Goal: Information Seeking & Learning: Learn about a topic

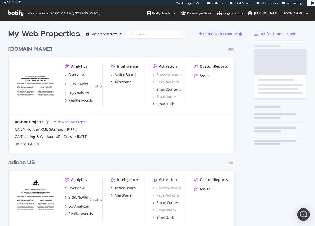
scroll to position [233, 227]
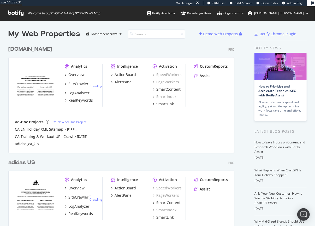
click at [24, 163] on div "adidas US" at bounding box center [21, 163] width 27 height 8
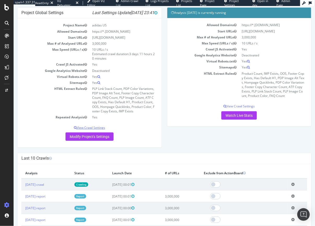
scroll to position [50, 0]
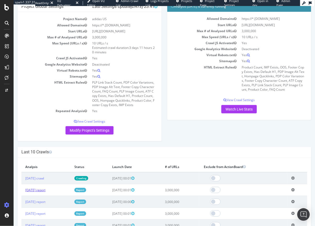
click at [36, 191] on link "[DATE] report" at bounding box center [35, 190] width 20 height 4
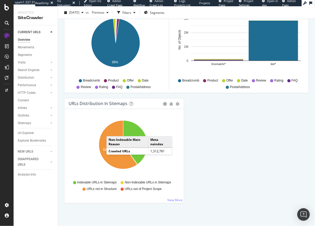
scroll to position [538, 0]
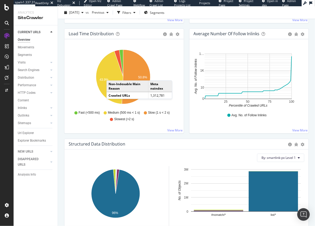
scroll to position [331, 0]
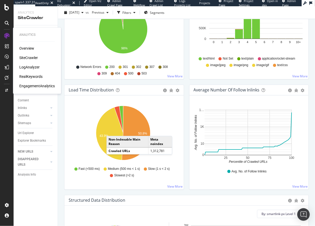
click at [33, 77] on div "RealKeywords" at bounding box center [30, 76] width 23 height 5
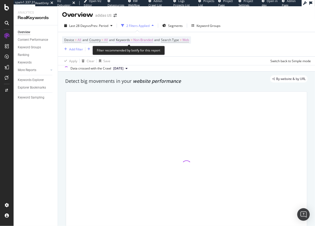
click at [142, 39] on span "Non-Branded" at bounding box center [144, 39] width 20 height 7
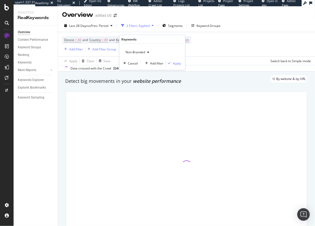
click at [130, 50] on span "Non-Branded" at bounding box center [135, 52] width 22 height 4
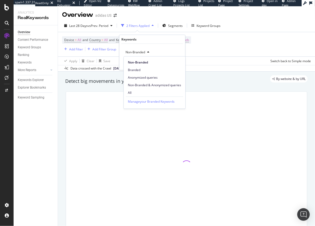
click at [131, 92] on span "All" at bounding box center [154, 92] width 53 height 5
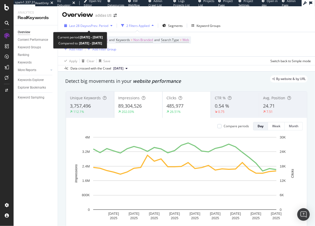
click at [85, 24] on span "Last 28 Days" at bounding box center [78, 26] width 19 height 4
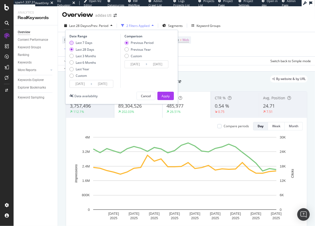
click at [73, 43] on div "Last 7 Days" at bounding box center [72, 43] width 4 height 4
type input "[DATE]"
click at [126, 50] on div "Previous Year" at bounding box center [127, 49] width 4 height 4
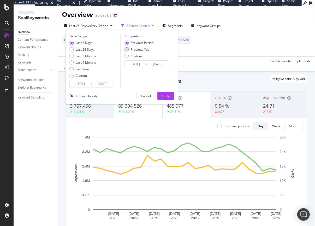
type input "[DATE]"
click at [166, 99] on div "Apply" at bounding box center [166, 96] width 8 height 8
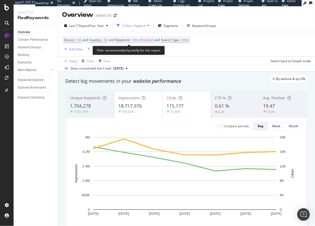
click at [140, 37] on span "Non-Branded" at bounding box center [144, 39] width 20 height 7
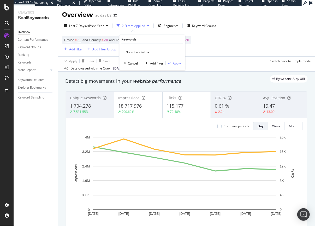
click at [129, 50] on span "Non-Branded" at bounding box center [135, 52] width 22 height 4
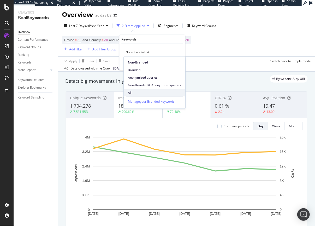
click at [129, 93] on span "All" at bounding box center [154, 92] width 53 height 5
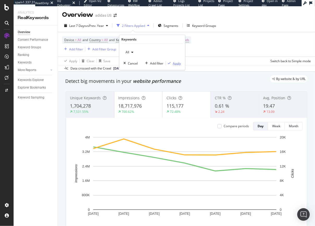
click at [181, 62] on div "Apply" at bounding box center [177, 63] width 8 height 4
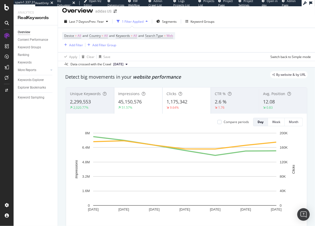
scroll to position [4, 0]
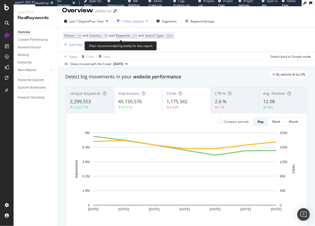
click at [101, 33] on span "Country" at bounding box center [95, 35] width 12 height 4
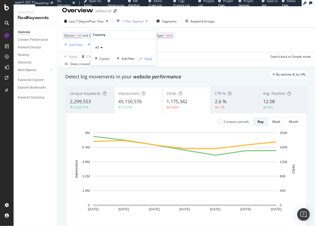
click at [100, 45] on div "All" at bounding box center [124, 48] width 58 height 8
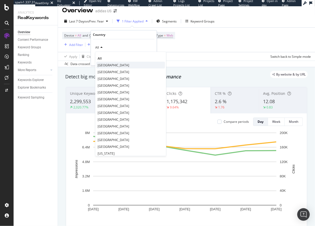
click at [112, 63] on span "[GEOGRAPHIC_DATA]" at bounding box center [114, 65] width 32 height 4
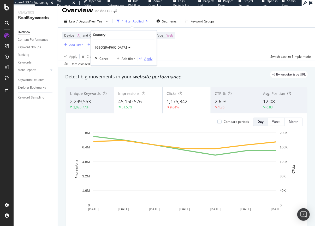
click at [150, 60] on div "Apply" at bounding box center [149, 58] width 8 height 4
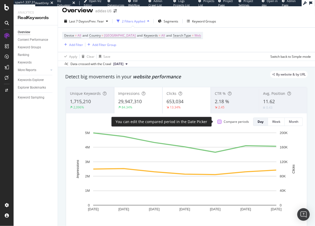
click at [218, 120] on div at bounding box center [220, 122] width 4 height 4
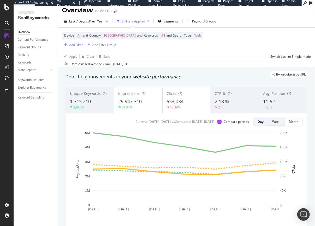
click at [268, 122] on button "Week" at bounding box center [276, 122] width 17 height 8
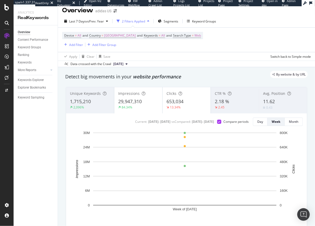
click at [236, 107] on div "2.45" at bounding box center [235, 107] width 40 height 5
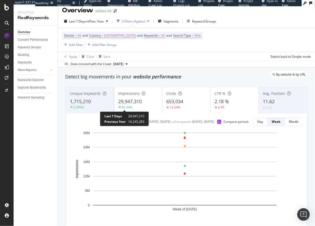
click at [129, 105] on div "84.34%" at bounding box center [127, 107] width 11 height 4
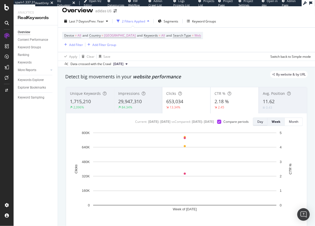
click at [253, 122] on button "Day" at bounding box center [260, 122] width 15 height 8
